Goal: Information Seeking & Learning: Learn about a topic

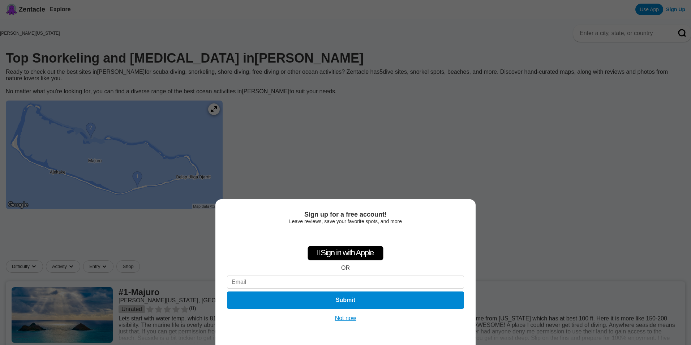
click at [346, 319] on button "Not now" at bounding box center [346, 318] width 26 height 7
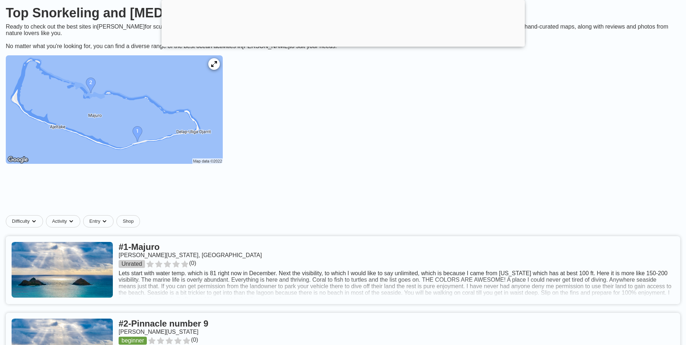
scroll to position [241, 0]
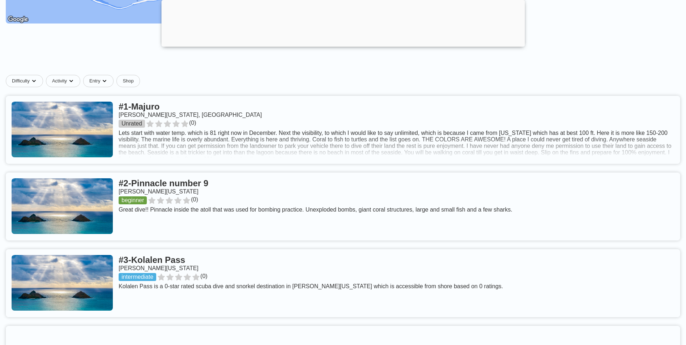
click at [265, 134] on link at bounding box center [343, 130] width 674 height 68
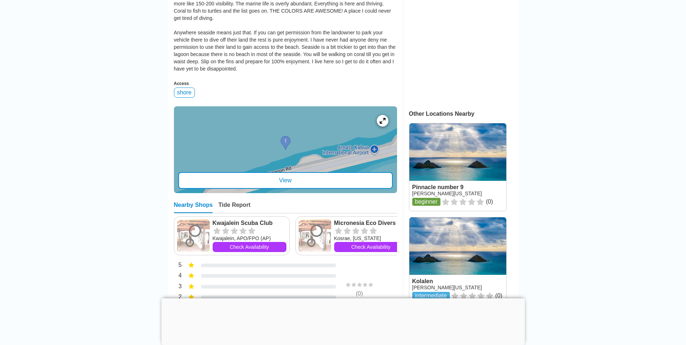
scroll to position [246, 0]
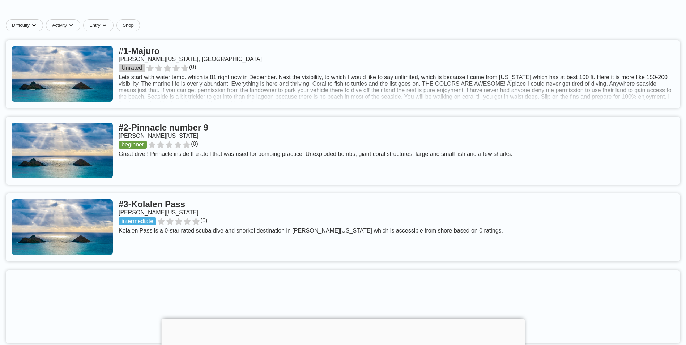
scroll to position [241, 0]
